Goal: Information Seeking & Learning: Learn about a topic

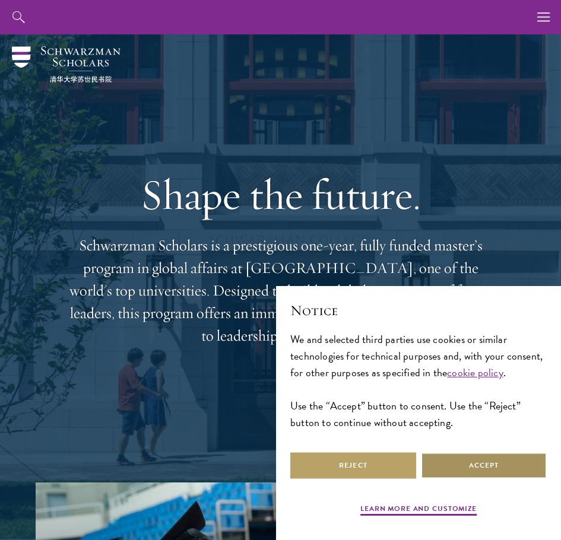
click at [493, 460] on button "Accept" at bounding box center [484, 465] width 126 height 27
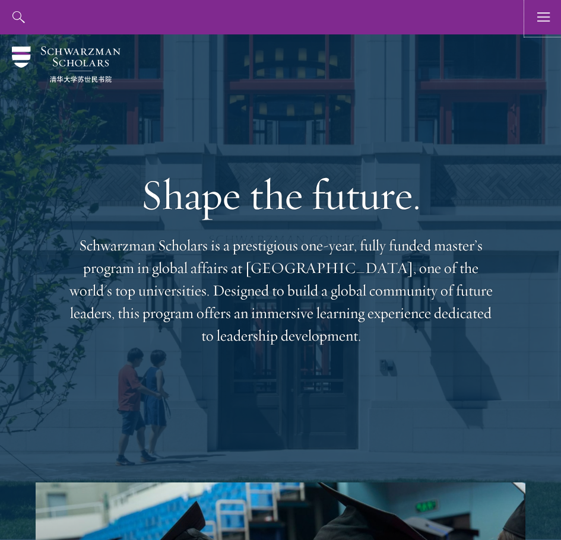
click at [546, 28] on icon "button" at bounding box center [543, 17] width 13 height 34
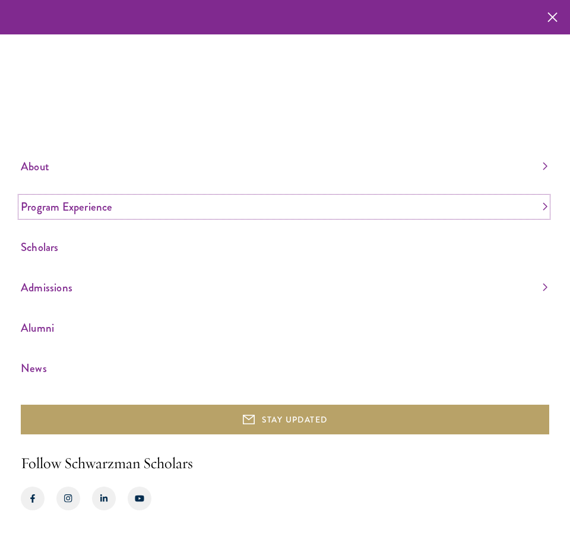
click at [66, 209] on link "Program Experience" at bounding box center [284, 207] width 527 height 20
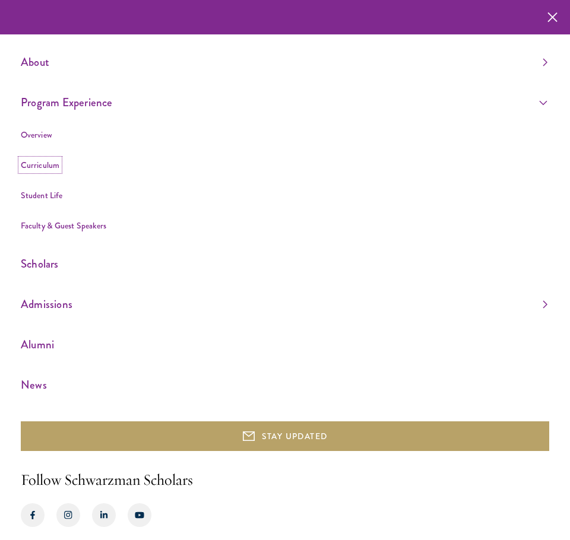
click at [42, 161] on link "Curriculum" at bounding box center [40, 165] width 39 height 12
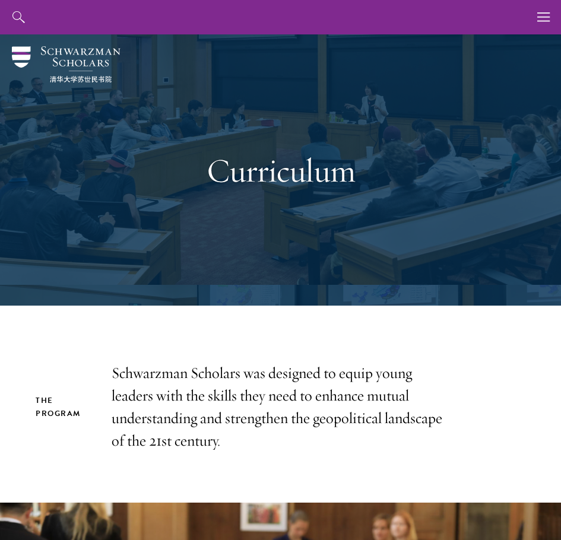
click at [265, 19] on div "About Overview Leadership Donors Program Experience Overview Curriculum Student…" at bounding box center [280, 17] width 561 height 34
click at [546, 21] on icon "button" at bounding box center [543, 17] width 13 height 34
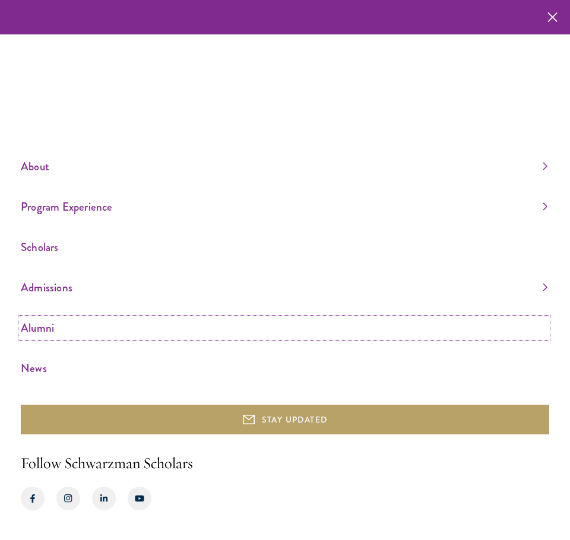
click at [52, 325] on link "Alumni" at bounding box center [284, 328] width 527 height 20
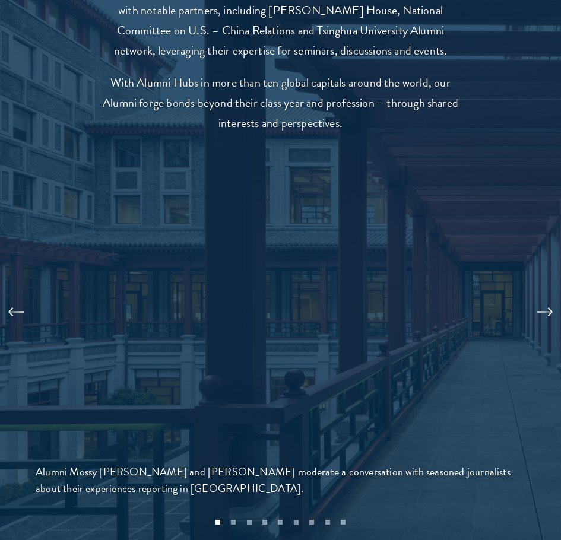
scroll to position [2885, 0]
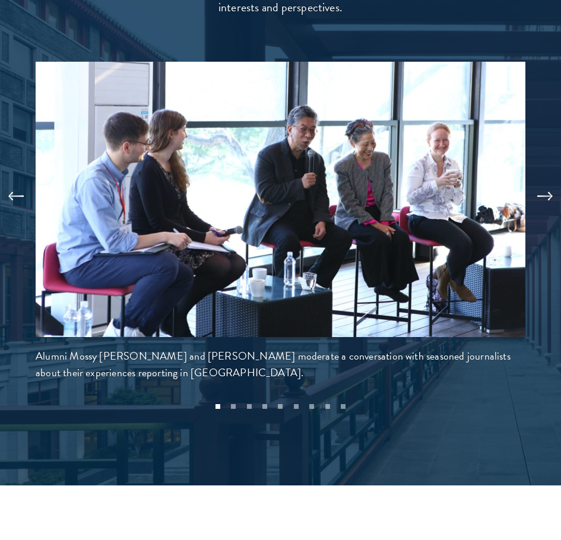
click at [537, 182] on button at bounding box center [544, 196] width 39 height 33
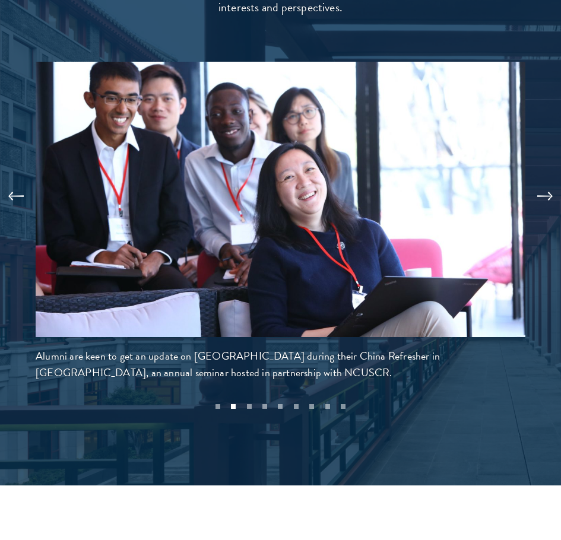
click at [537, 182] on button at bounding box center [544, 196] width 39 height 33
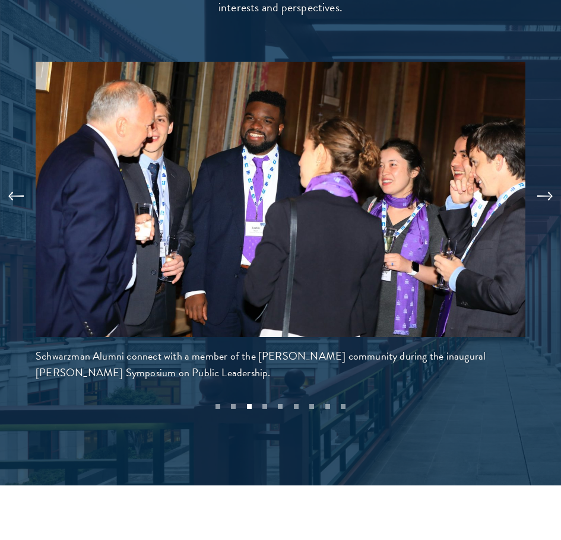
click at [537, 182] on button at bounding box center [544, 196] width 39 height 33
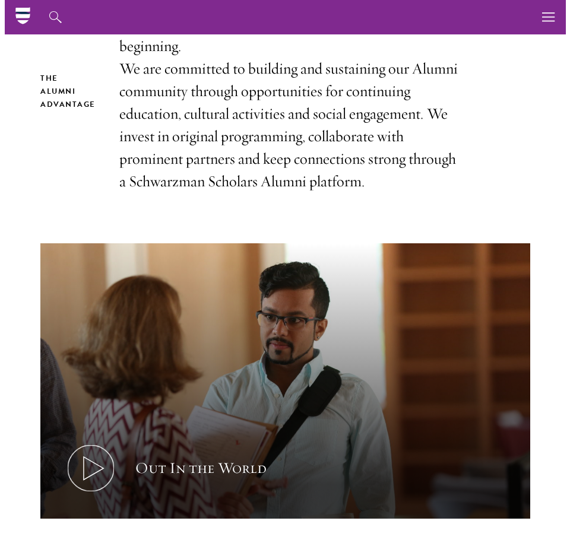
scroll to position [0, 0]
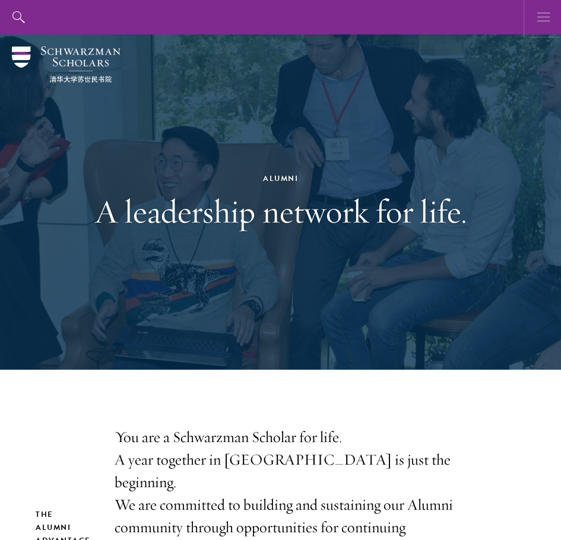
click at [537, 18] on icon "button" at bounding box center [543, 17] width 13 height 34
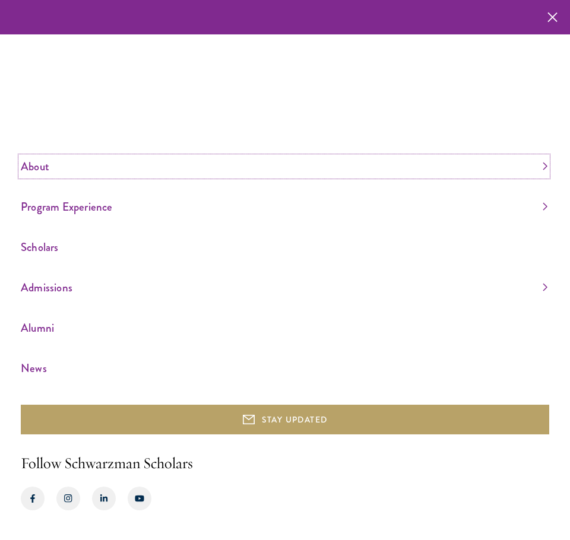
click at [540, 163] on link "About" at bounding box center [284, 167] width 527 height 20
click at [546, 202] on link "Program Experience" at bounding box center [284, 207] width 527 height 20
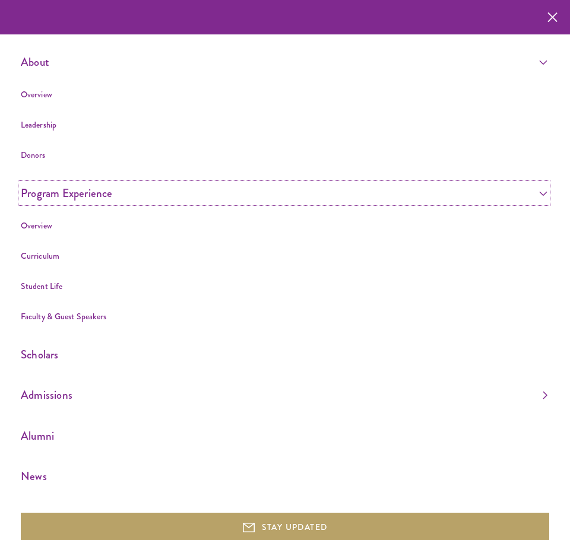
scroll to position [25, 0]
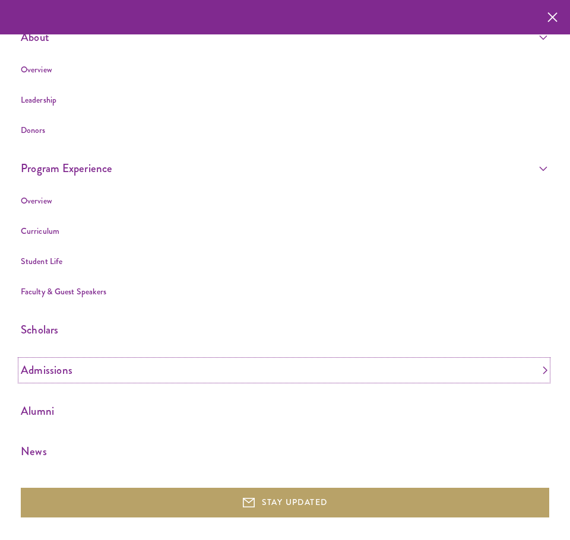
click at [535, 368] on link "Admissions" at bounding box center [284, 370] width 527 height 20
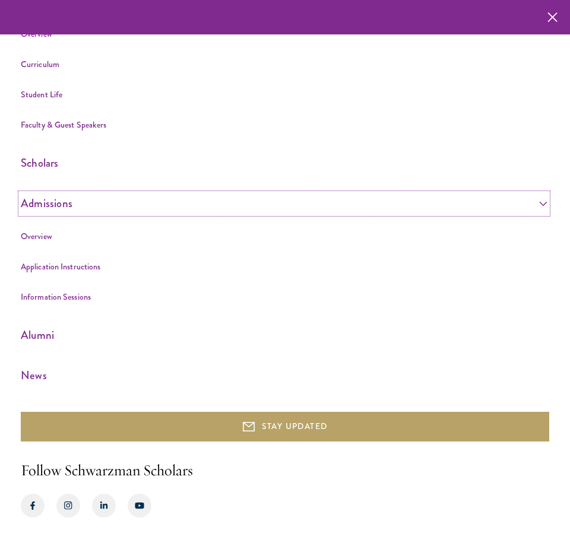
scroll to position [184, 0]
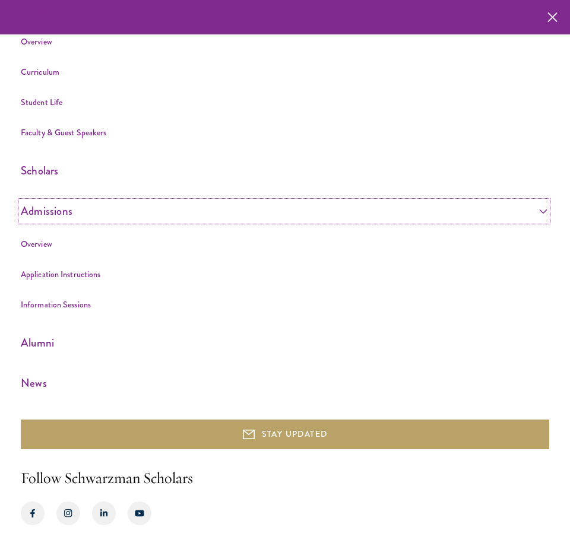
click at [533, 212] on link "Admissions" at bounding box center [284, 211] width 527 height 20
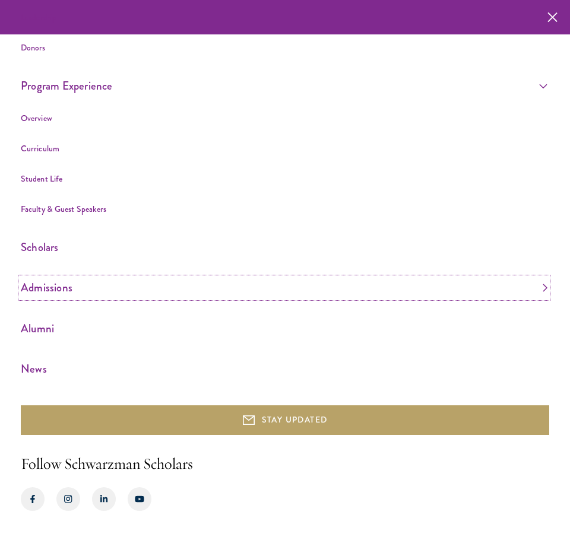
scroll to position [0, 0]
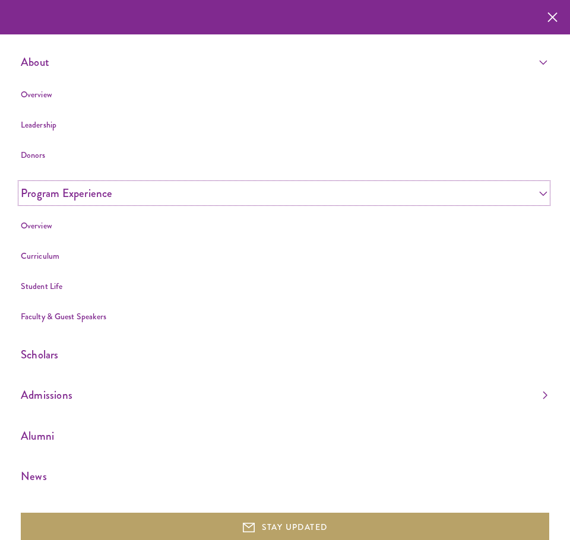
click at [527, 191] on link "Program Experience" at bounding box center [284, 193] width 527 height 20
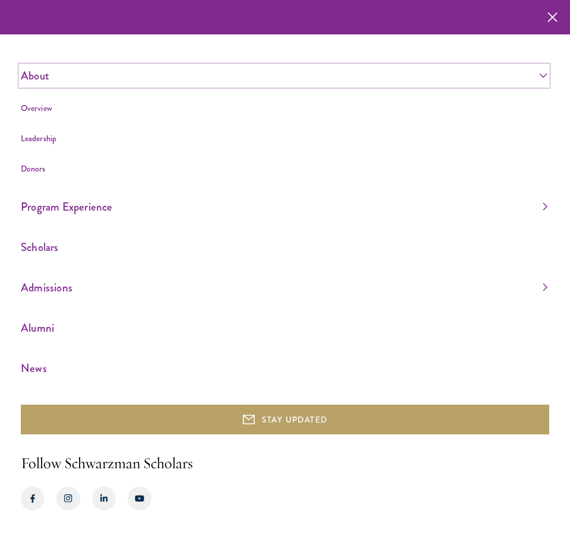
click at [541, 80] on link "About" at bounding box center [284, 76] width 527 height 20
